Goal: Transaction & Acquisition: Purchase product/service

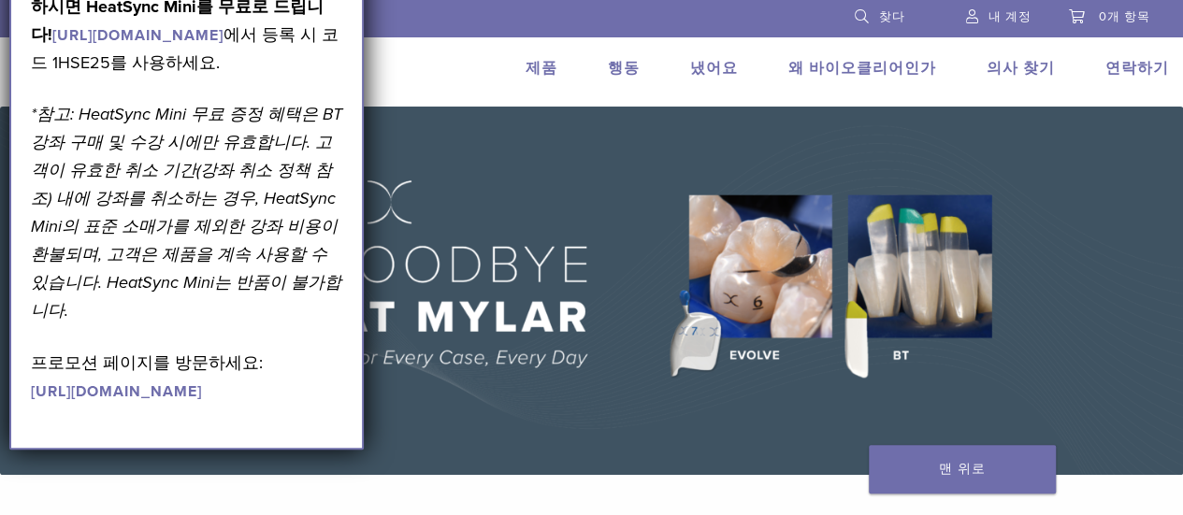
click at [394, 88] on div "우리를 1.855.712.5327 찾다 내 계정 0개 항목 카트 장바구니에 상품이 없습니다. 제품 사이트로 돌아가기 제품 행동 냈어요 머리 메…" at bounding box center [591, 53] width 1183 height 107
click at [231, 73] on font "에서 등록 시 코드 1HSE25를 사용하세요." at bounding box center [185, 48] width 308 height 49
click at [228, 48] on p "2026년 블랙 트라이앵글(BT) 코스에 등록하시면 HeatSync Mini를 무료로 드립니다! https://www.bioclearmatri…" at bounding box center [187, 20] width 312 height 112
click at [224, 30] on font "https://www.bioclearmatrix.com/events/6-in-person-black-triangle-certification-…" at bounding box center [137, 35] width 171 height 19
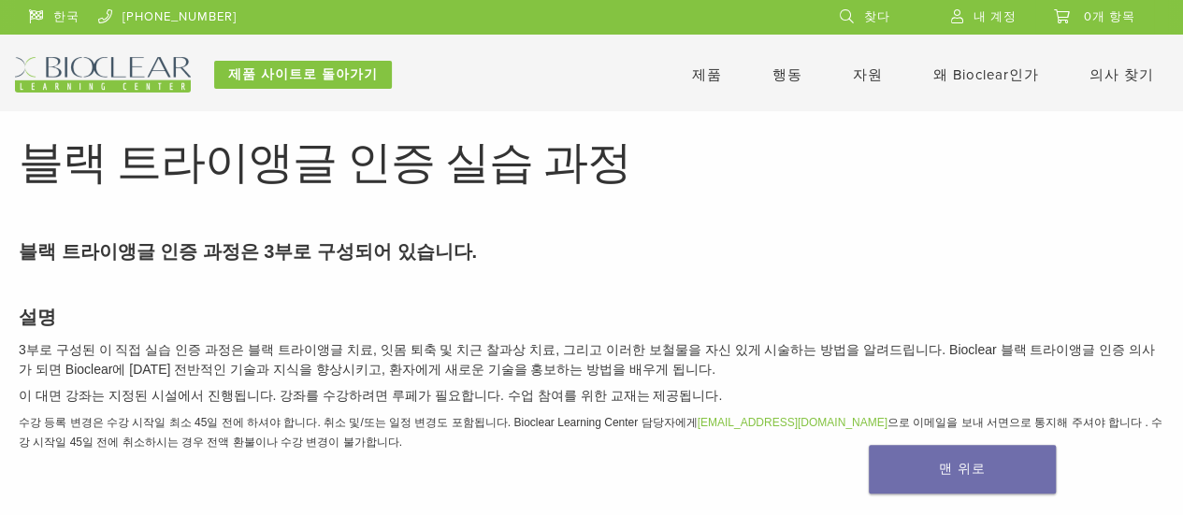
click at [719, 68] on font "제품" at bounding box center [707, 74] width 30 height 17
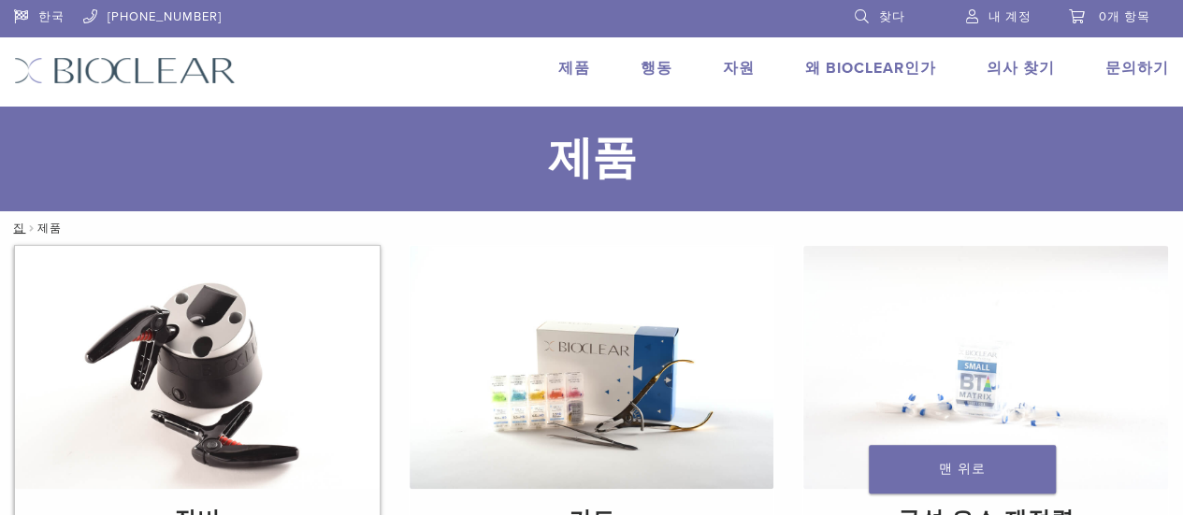
click at [187, 353] on img at bounding box center [197, 367] width 365 height 243
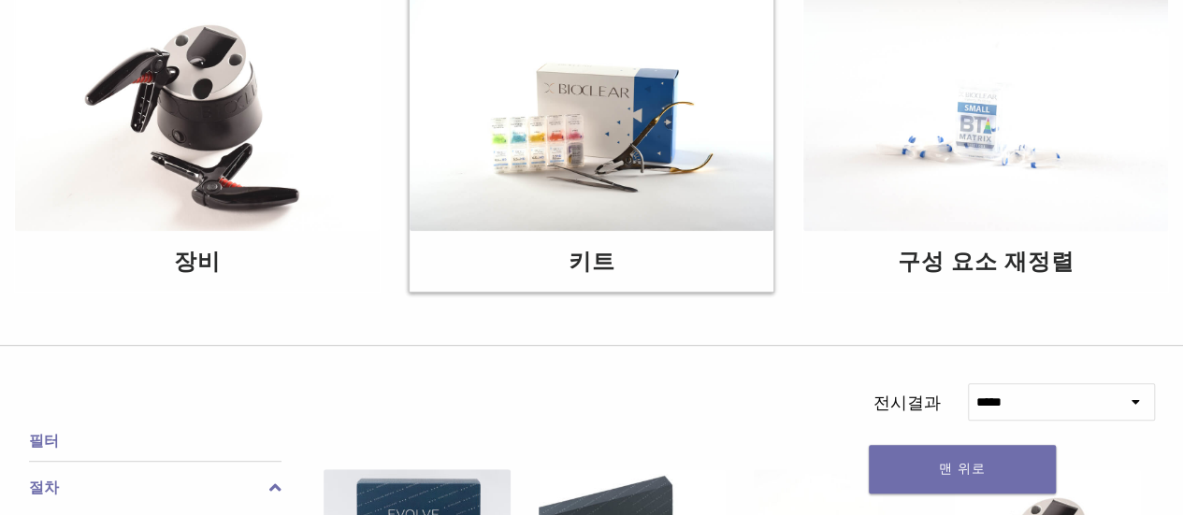
scroll to position [281, 0]
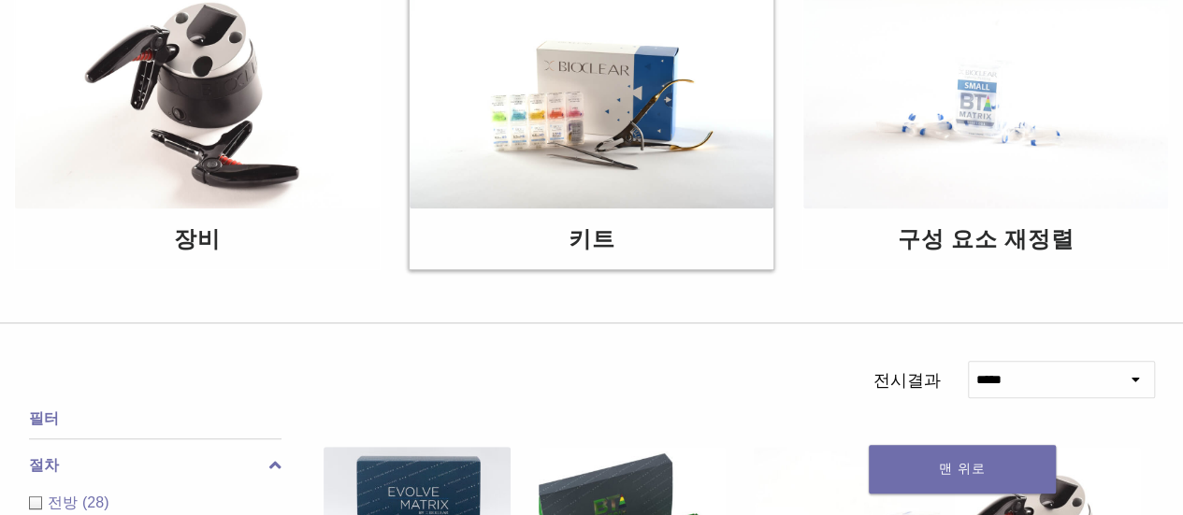
click at [627, 122] on img at bounding box center [592, 86] width 365 height 243
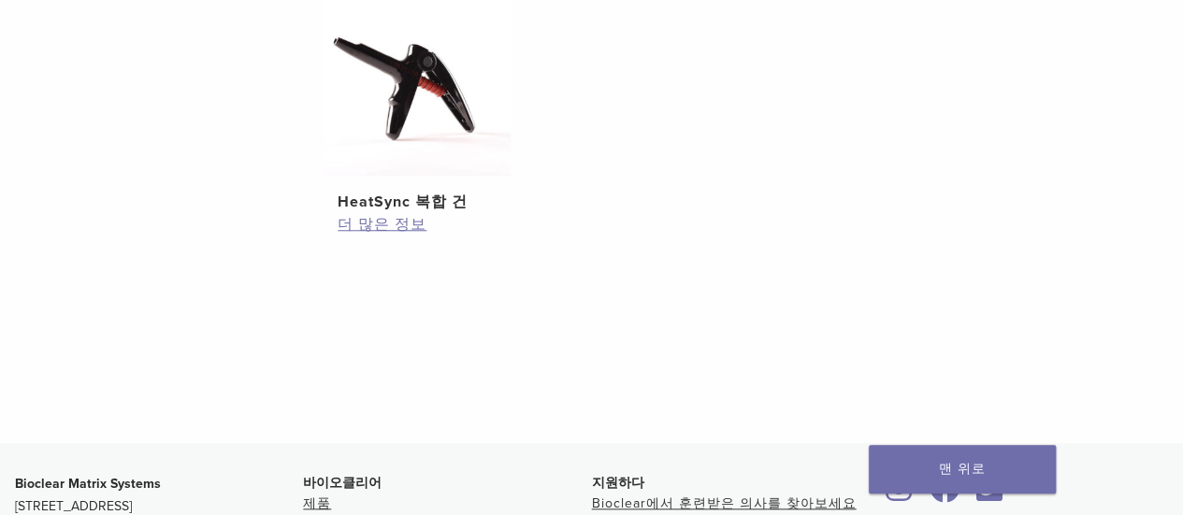
scroll to position [454, 0]
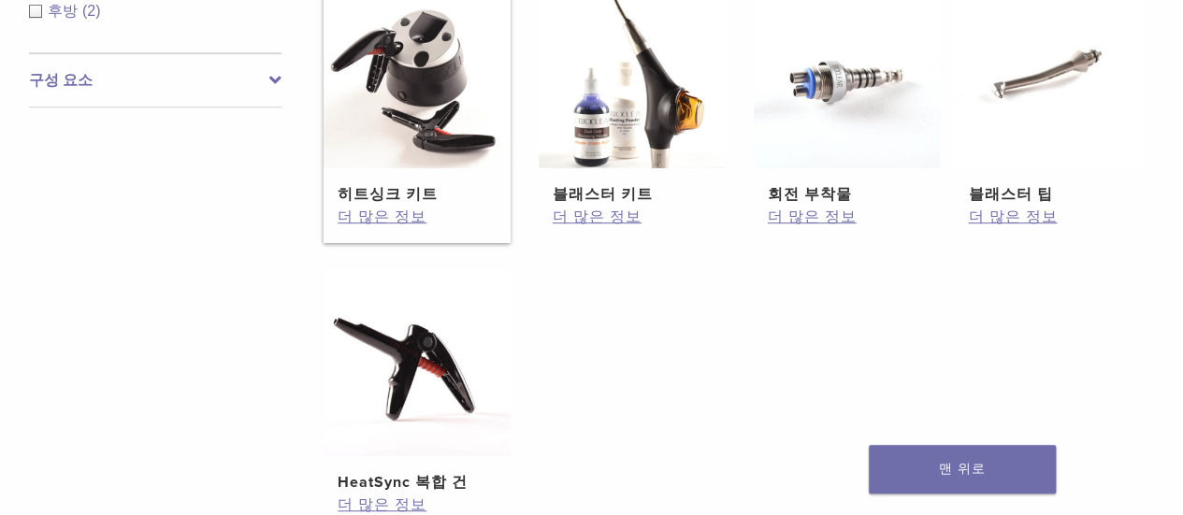
click at [368, 129] on img at bounding box center [417, 74] width 187 height 187
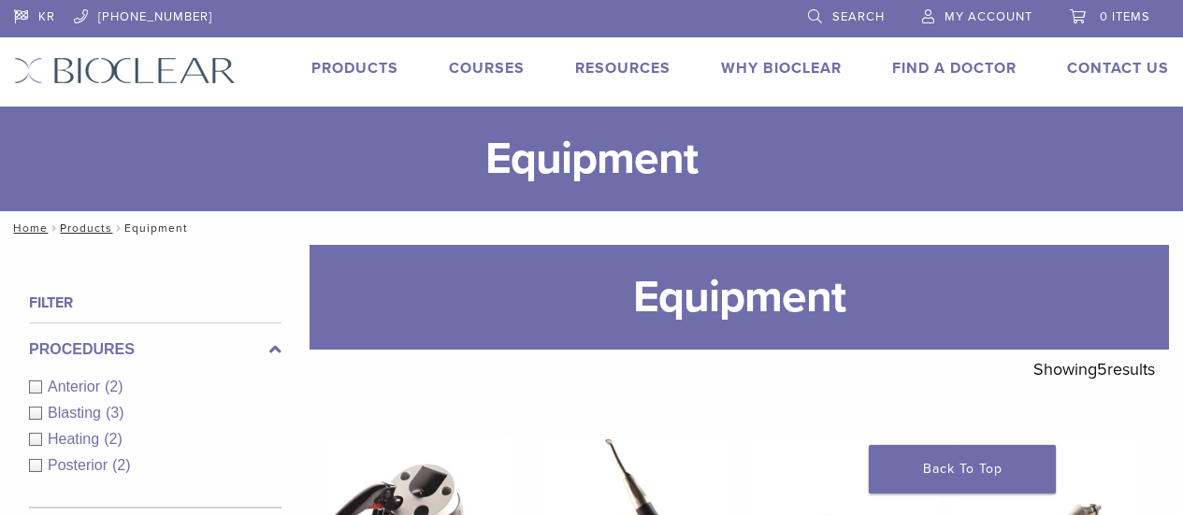
scroll to position [454, 0]
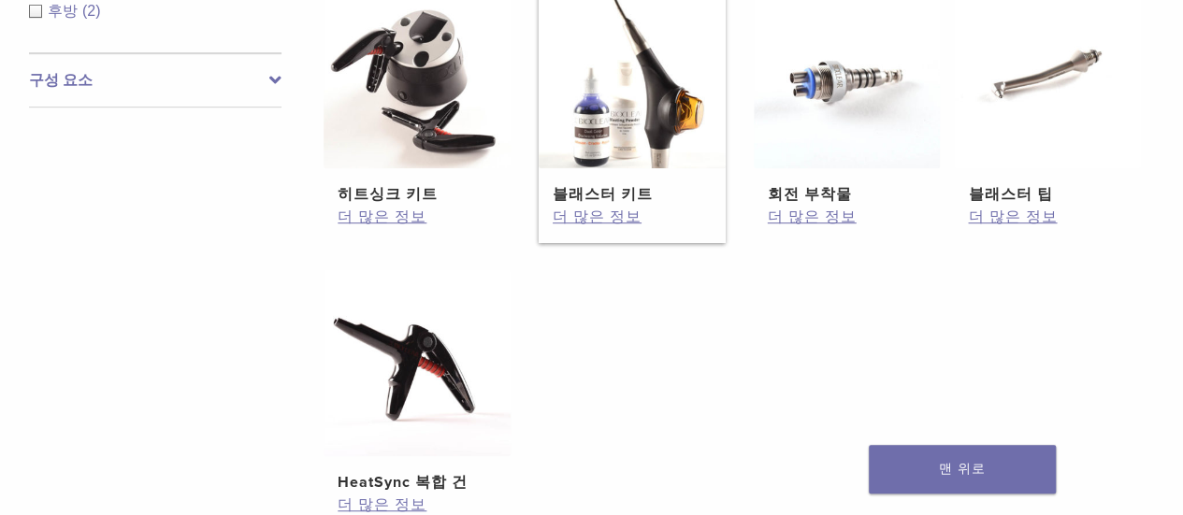
click at [639, 142] on img at bounding box center [632, 74] width 187 height 187
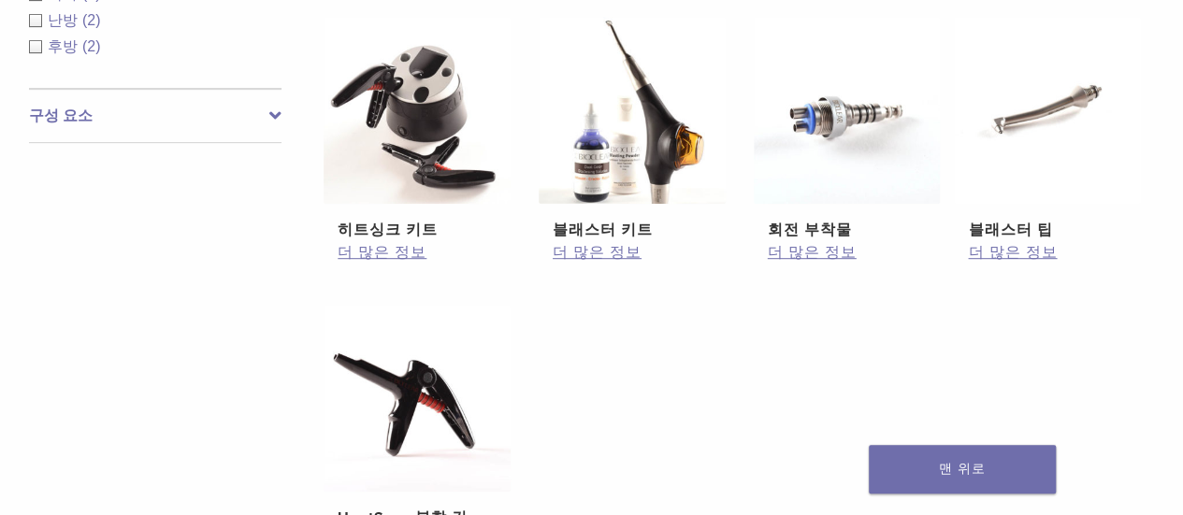
scroll to position [174, 0]
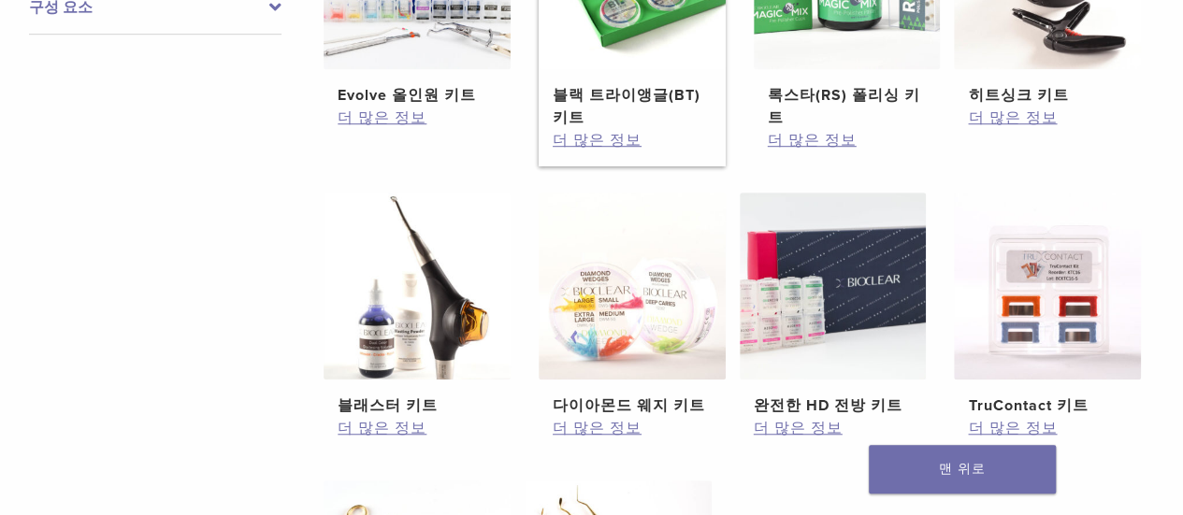
scroll to position [655, 0]
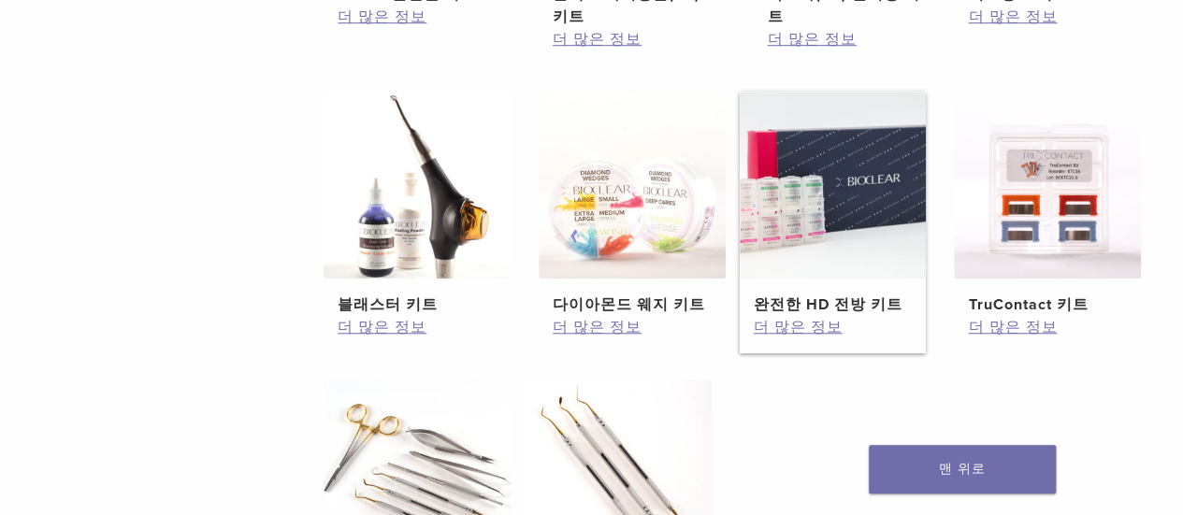
click at [878, 199] on img at bounding box center [833, 185] width 187 height 187
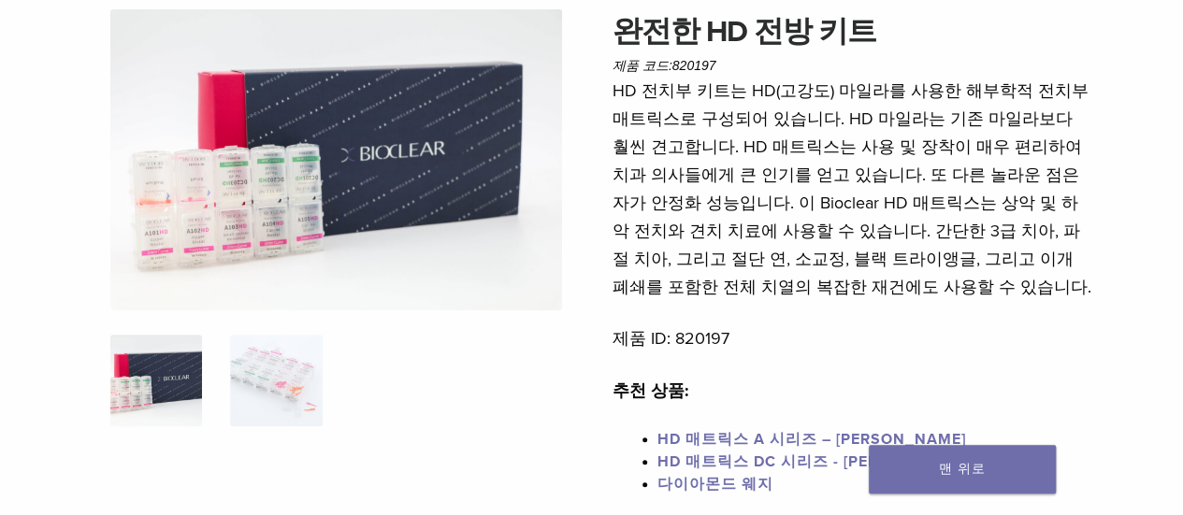
scroll to position [187, 0]
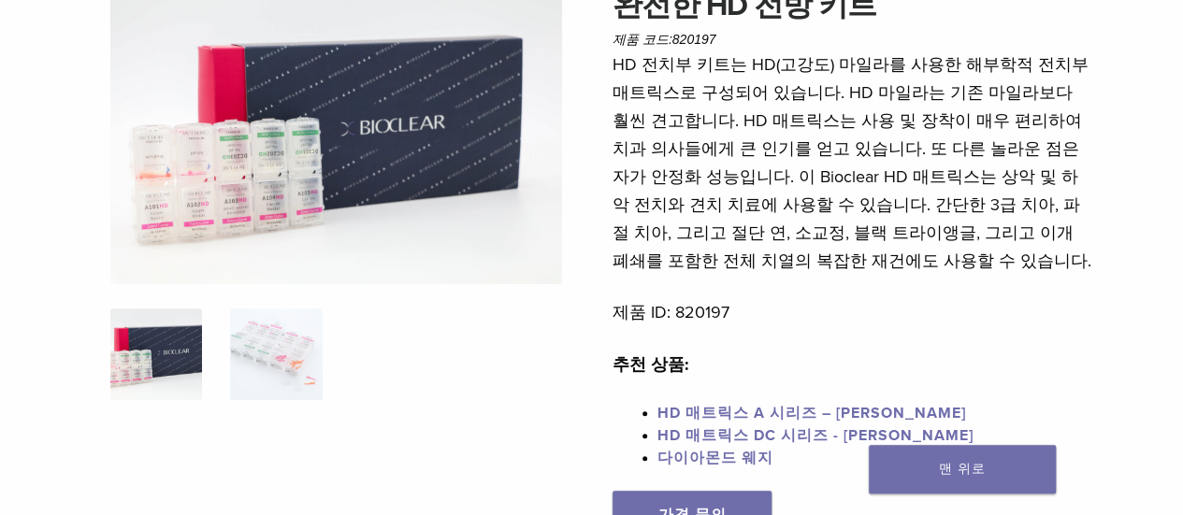
click at [731, 415] on font "HD 매트릭스 A 시리즈 – [PERSON_NAME]" at bounding box center [811, 413] width 309 height 19
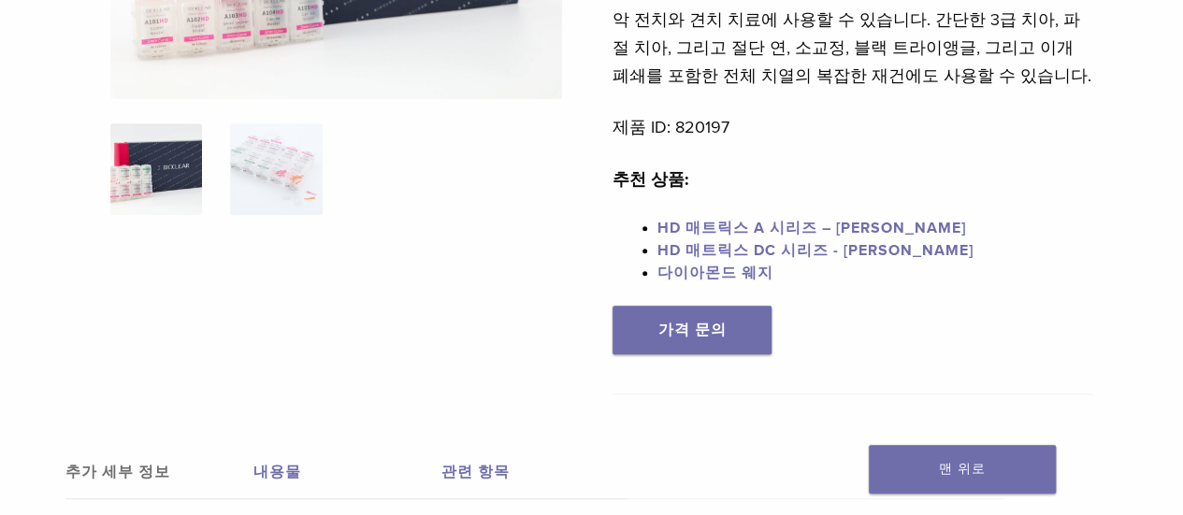
scroll to position [374, 0]
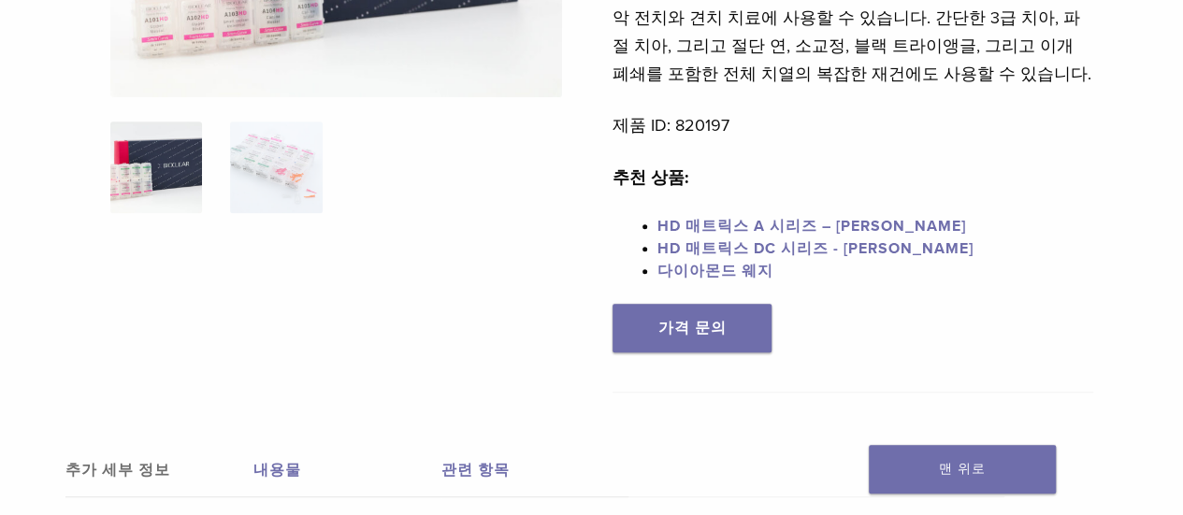
click at [744, 249] on font "HD 매트릭스 DC 시리즈 - [PERSON_NAME]" at bounding box center [815, 248] width 316 height 19
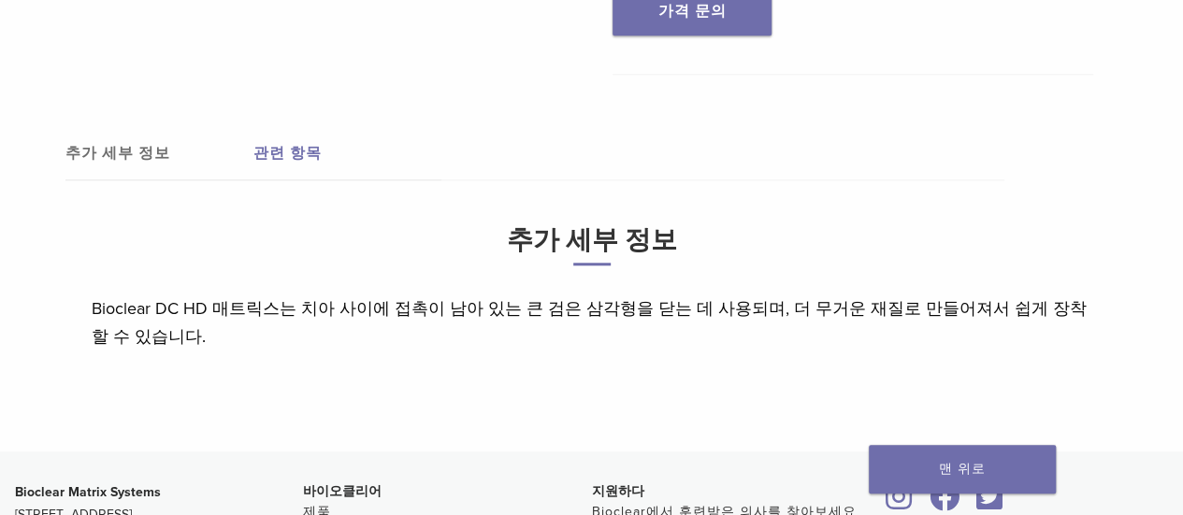
scroll to position [748, 0]
